Goal: Task Accomplishment & Management: Use online tool/utility

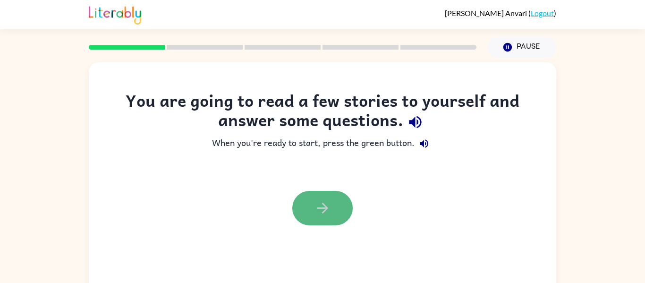
click at [318, 218] on button "button" at bounding box center [322, 208] width 60 height 34
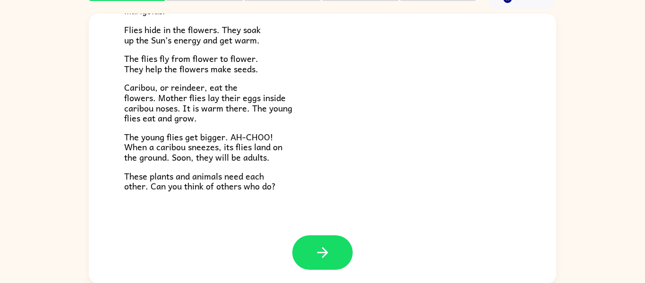
scroll to position [49, 0]
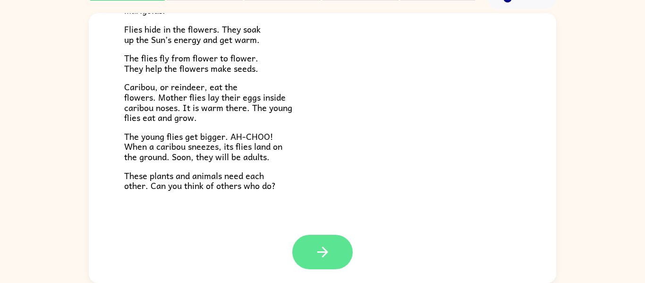
click at [334, 251] on button "button" at bounding box center [322, 252] width 60 height 34
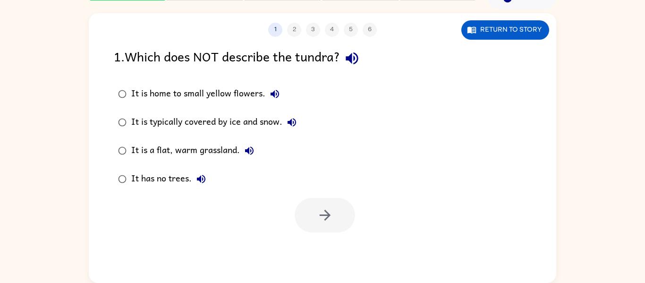
scroll to position [0, 0]
click at [310, 214] on button "button" at bounding box center [324, 215] width 60 height 34
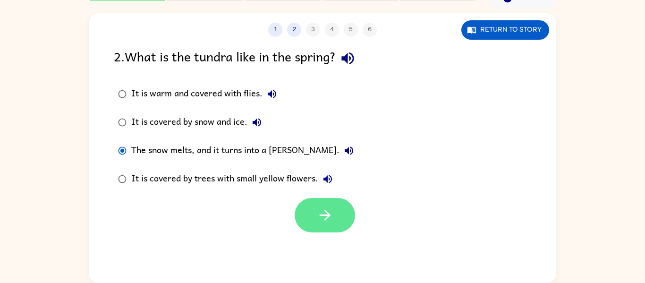
click at [319, 227] on button "button" at bounding box center [324, 215] width 60 height 34
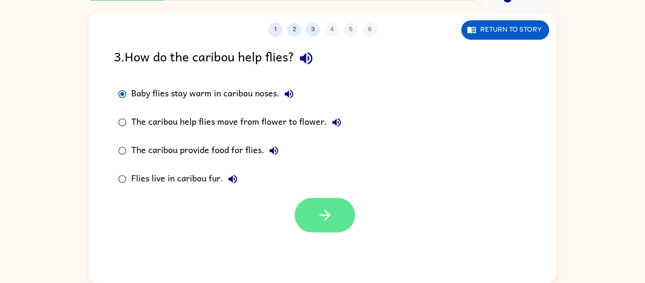
click at [330, 226] on button "button" at bounding box center [324, 215] width 60 height 34
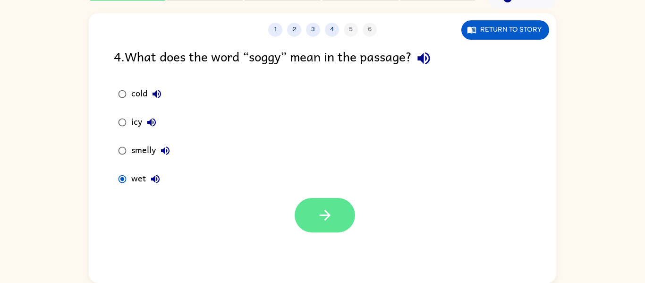
click at [302, 215] on button "button" at bounding box center [324, 215] width 60 height 34
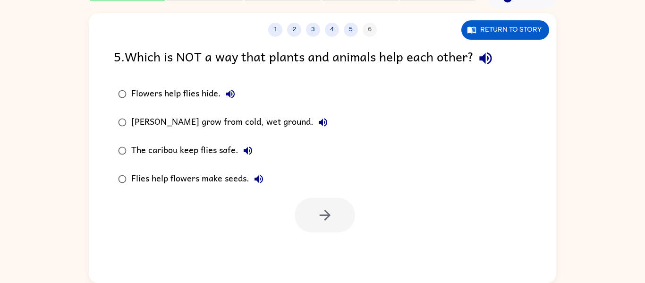
click at [184, 111] on label "[PERSON_NAME] grow from cold, wet ground." at bounding box center [223, 122] width 228 height 28
click at [323, 216] on icon "button" at bounding box center [325, 215] width 17 height 17
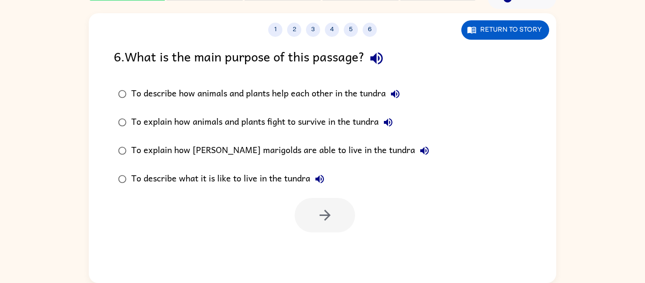
click at [135, 98] on div "To describe how animals and plants help each other in the tundra" at bounding box center [267, 93] width 273 height 19
click at [320, 212] on icon "button" at bounding box center [325, 215] width 17 height 17
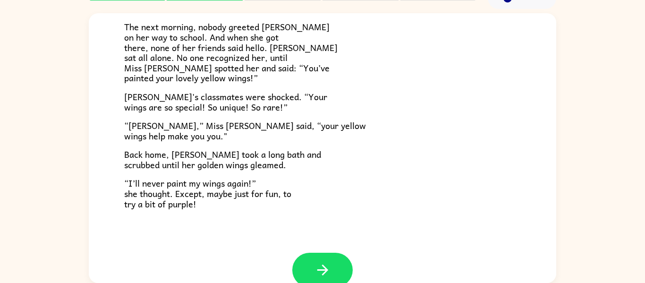
scroll to position [264, 0]
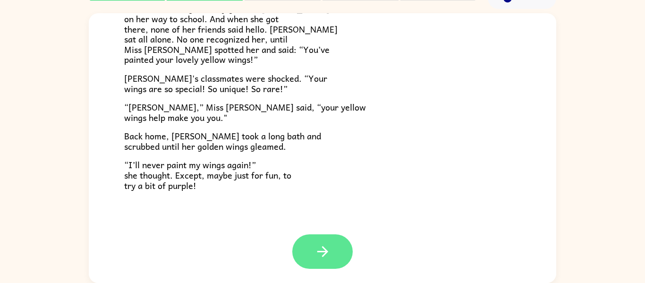
click at [310, 253] on button "button" at bounding box center [322, 251] width 60 height 34
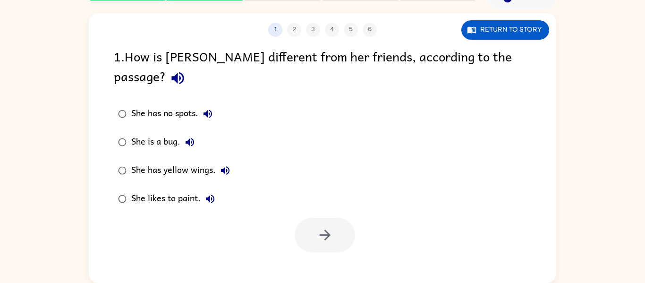
scroll to position [0, 0]
click at [153, 161] on div "She has yellow wings." at bounding box center [182, 170] width 103 height 19
click at [334, 218] on button "button" at bounding box center [324, 235] width 60 height 34
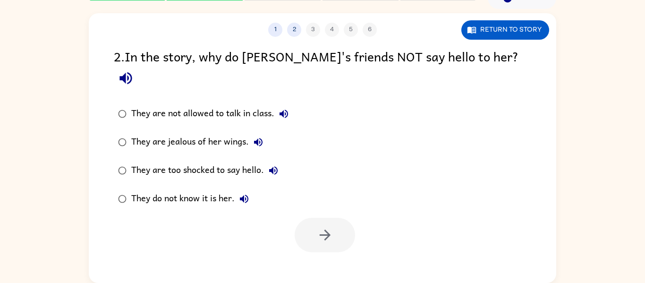
click at [203, 189] on div "They do not know it is her." at bounding box center [192, 198] width 122 height 19
click at [310, 218] on button "button" at bounding box center [324, 235] width 60 height 34
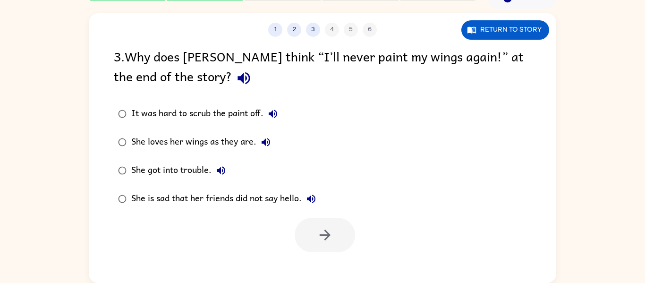
click at [233, 144] on div "She loves her wings as they are." at bounding box center [203, 142] width 144 height 19
click at [318, 227] on icon "button" at bounding box center [325, 234] width 17 height 17
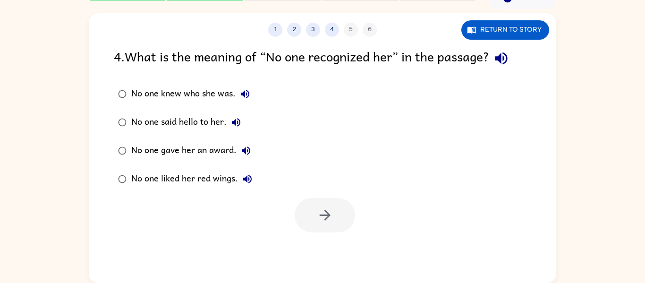
click at [200, 89] on div "No one knew who she was." at bounding box center [192, 93] width 123 height 19
click at [326, 210] on icon "button" at bounding box center [325, 215] width 17 height 17
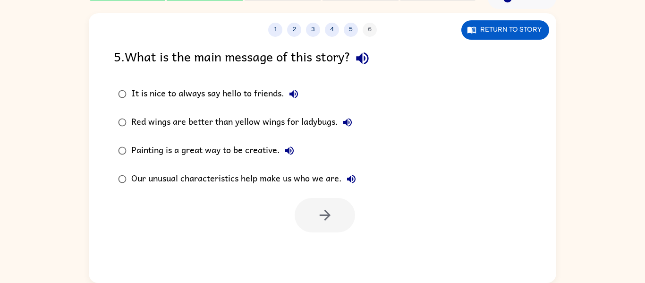
click at [193, 181] on div "Our unusual characteristics help make us who we are." at bounding box center [245, 178] width 229 height 19
click at [332, 223] on button "button" at bounding box center [324, 215] width 60 height 34
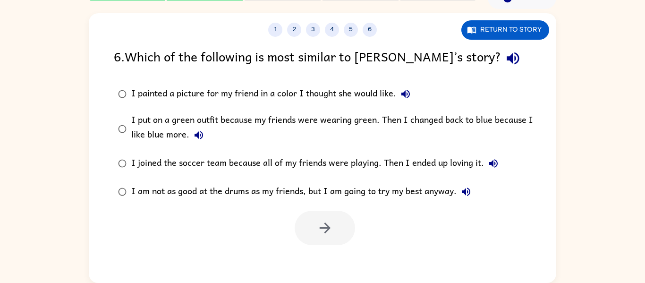
click at [253, 124] on div "I put on a green outfit because my friends were wearing green. Then I changed b…" at bounding box center [337, 129] width 412 height 32
click at [322, 234] on icon "button" at bounding box center [325, 227] width 17 height 17
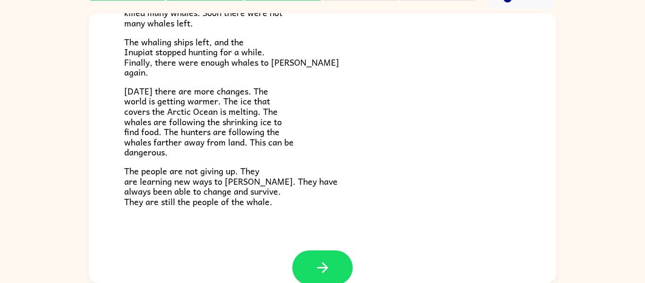
scroll to position [318, 0]
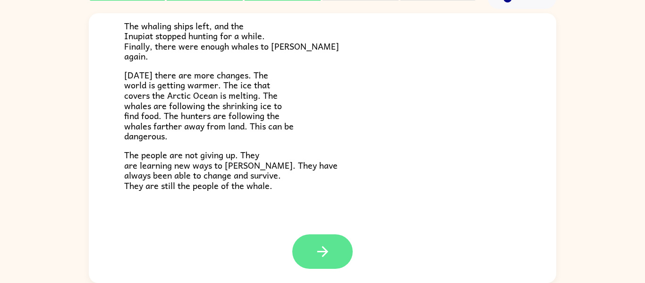
click at [320, 252] on icon "button" at bounding box center [322, 251] width 11 height 11
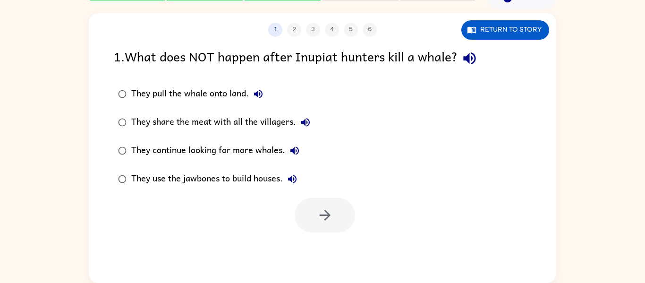
scroll to position [0, 0]
click at [204, 152] on div "They continue looking for more whales." at bounding box center [217, 150] width 173 height 19
click at [330, 219] on icon "button" at bounding box center [325, 215] width 17 height 17
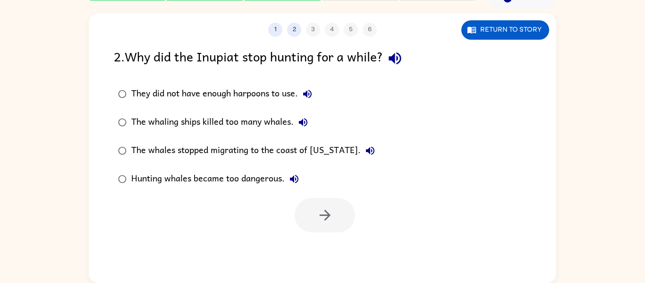
click at [207, 124] on div "The whaling ships killed too many whales." at bounding box center [221, 122] width 181 height 19
click at [322, 220] on icon "button" at bounding box center [325, 215] width 17 height 17
